Goal: Information Seeking & Learning: Learn about a topic

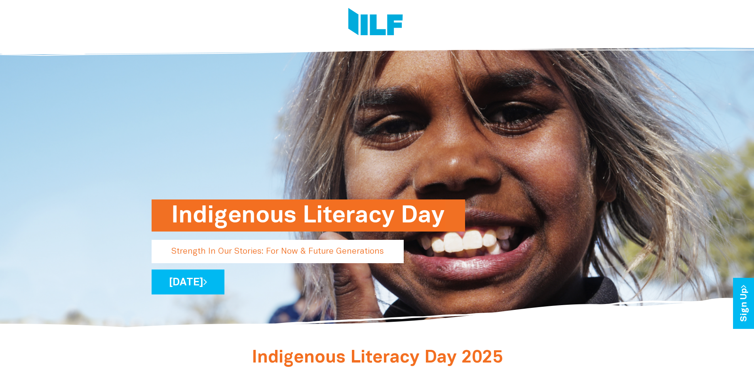
click at [271, 211] on h1 "Indigenous Literacy Day" at bounding box center [308, 216] width 274 height 32
click at [225, 290] on link "[DATE]" at bounding box center [188, 282] width 73 height 25
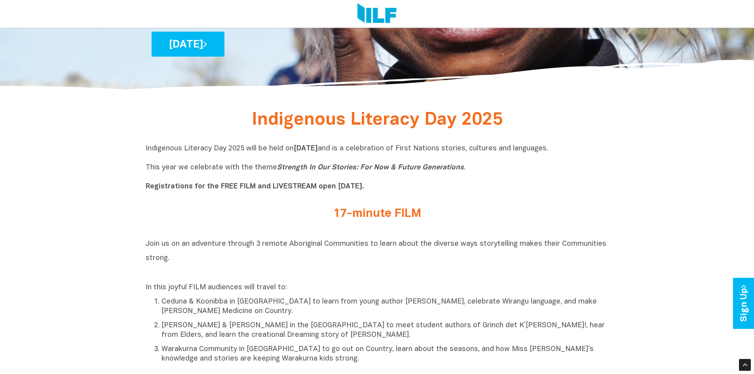
scroll to position [238, 0]
